Goal: Task Accomplishment & Management: Use online tool/utility

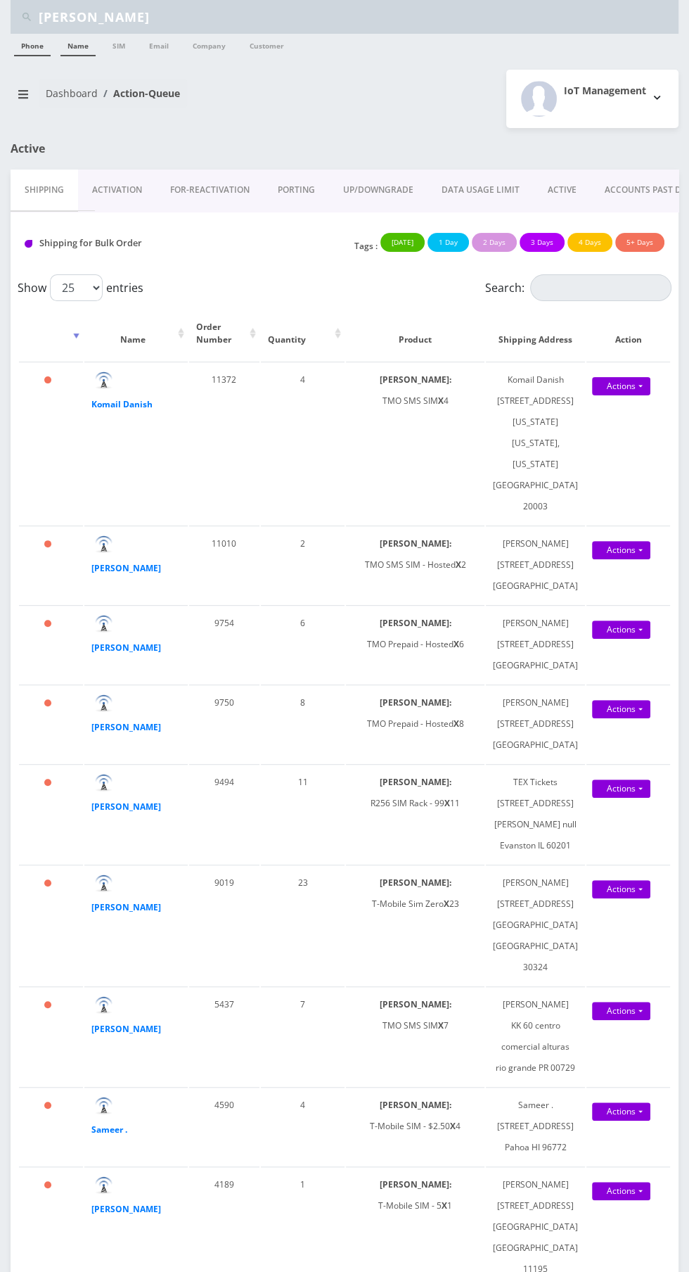
click at [73, 46] on link "Name" at bounding box center [77, 45] width 35 height 23
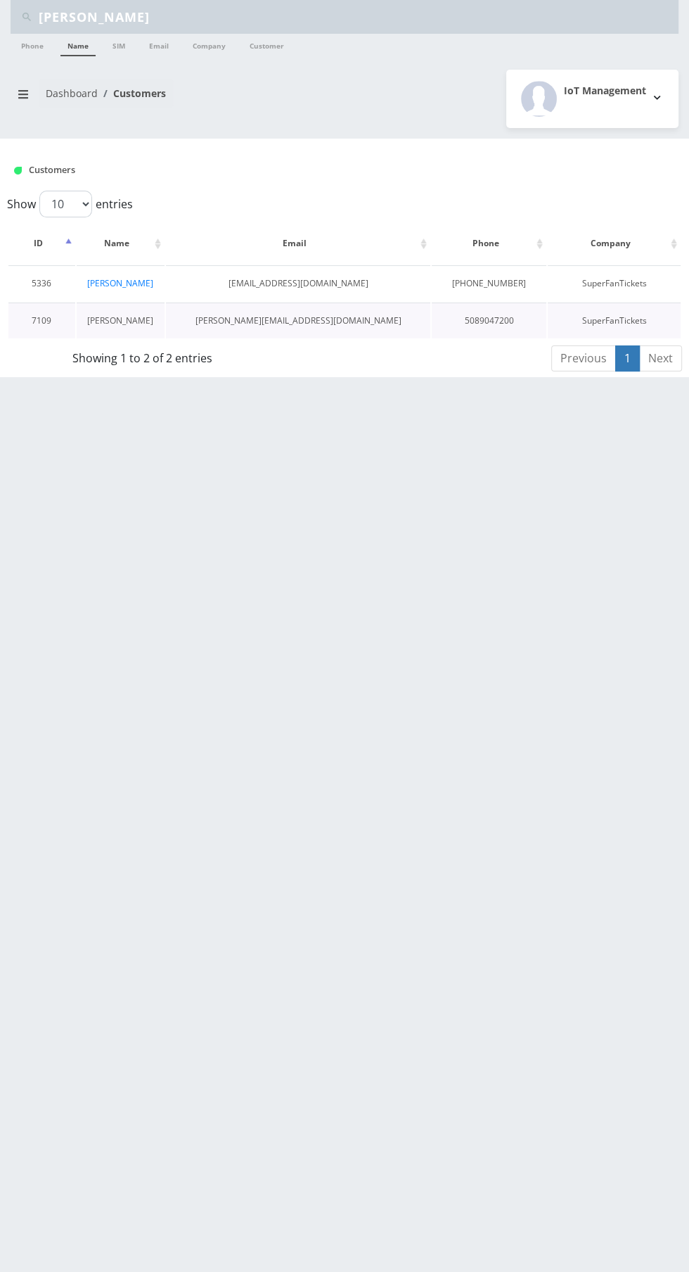
click at [139, 319] on link "[PERSON_NAME]" at bounding box center [120, 320] width 66 height 12
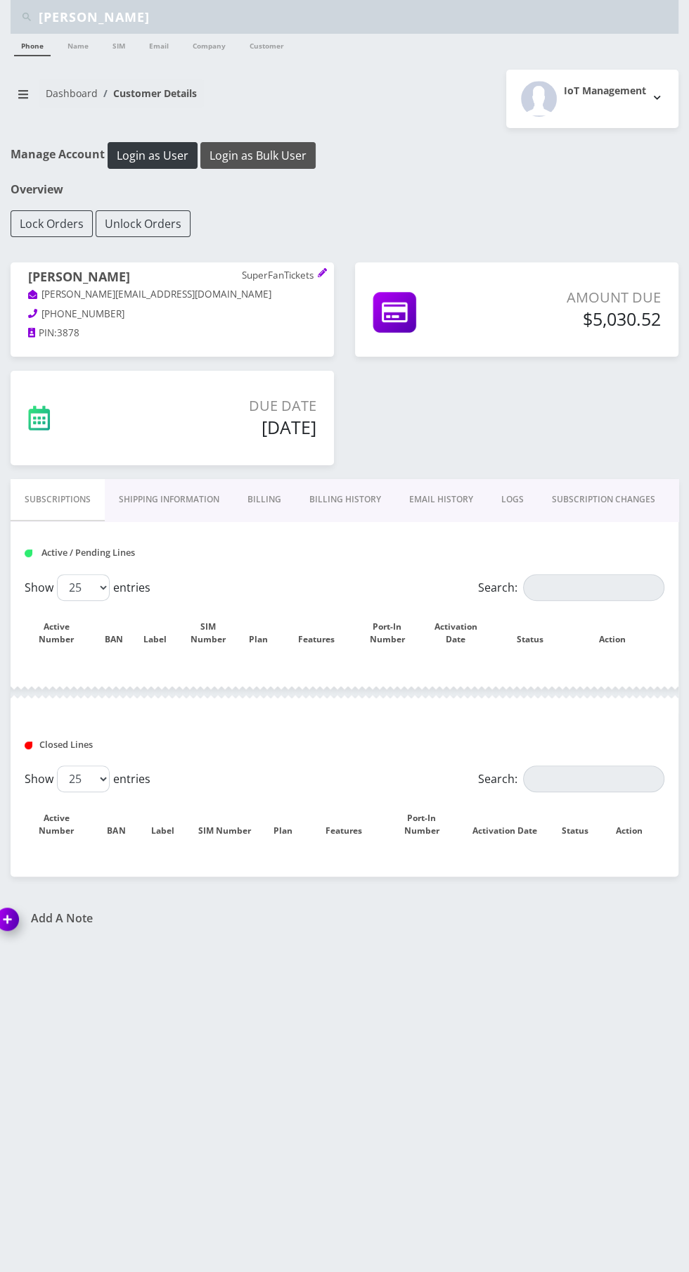
click at [274, 155] on button "Login as Bulk User" at bounding box center [257, 155] width 115 height 27
